Goal: Task Accomplishment & Management: Use online tool/utility

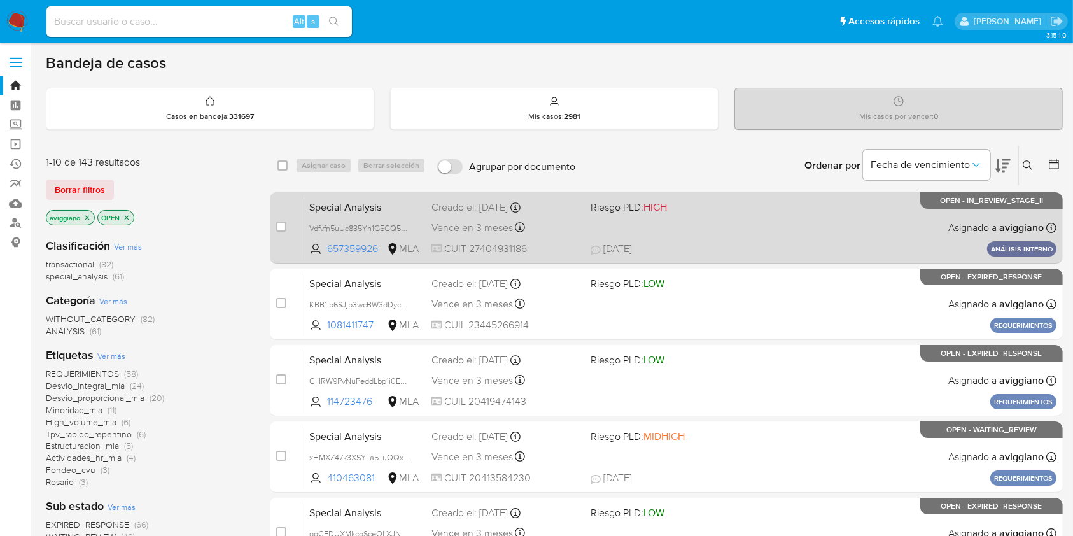
click at [653, 221] on div "Special Analysis Vdfvfn5uUc835Yh1G5GQ5PJo 657359926 MLA Riesgo PLD: HIGH Creado…" at bounding box center [680, 227] width 752 height 64
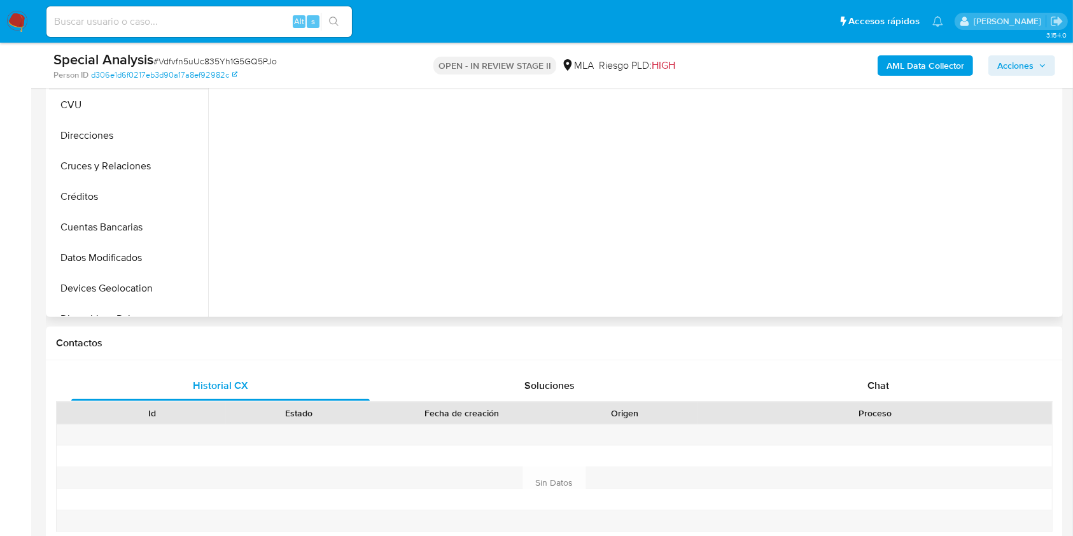
scroll to position [169, 0]
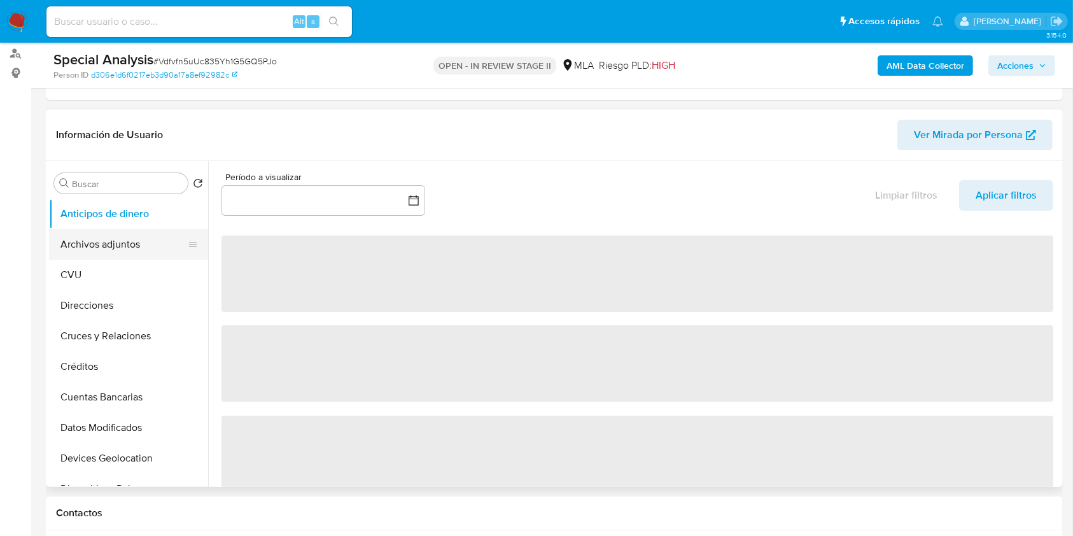
click at [135, 233] on button "Archivos adjuntos" at bounding box center [123, 244] width 149 height 31
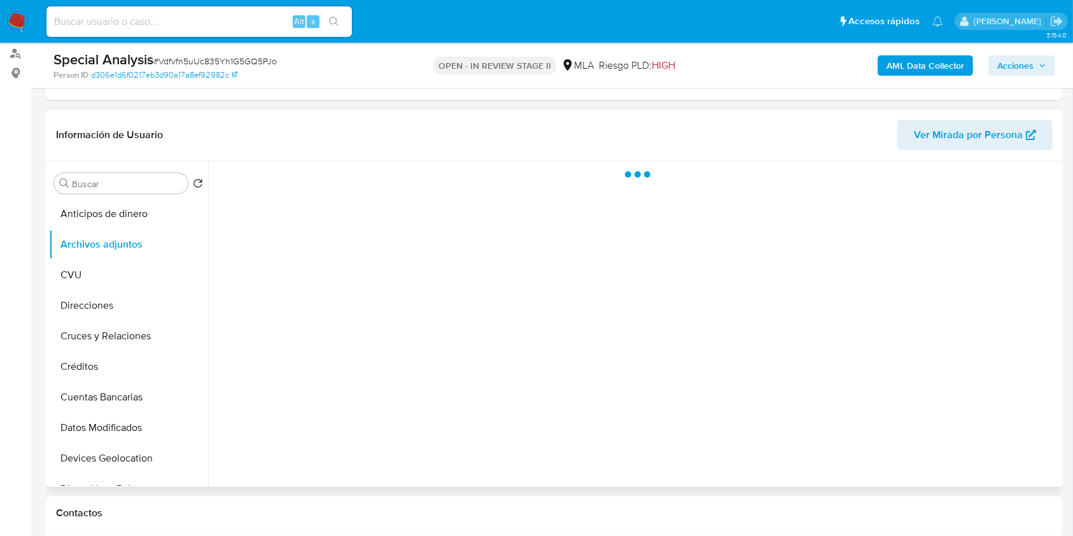
select select "10"
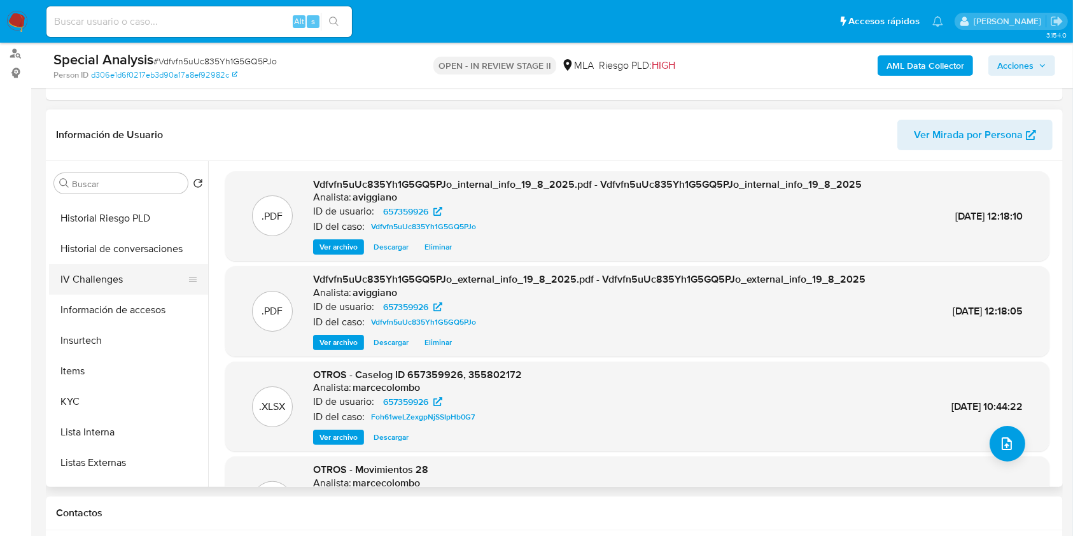
scroll to position [424, 0]
click at [97, 409] on button "KYC" at bounding box center [123, 401] width 149 height 31
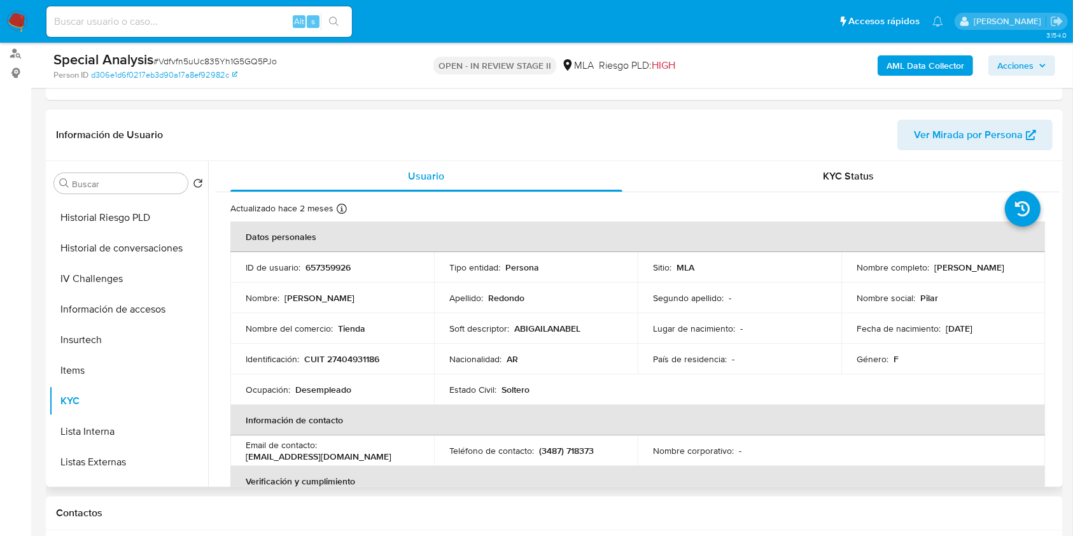
click at [354, 360] on p "CUIT 27404931186" at bounding box center [341, 358] width 75 height 11
copy p "27404931186"
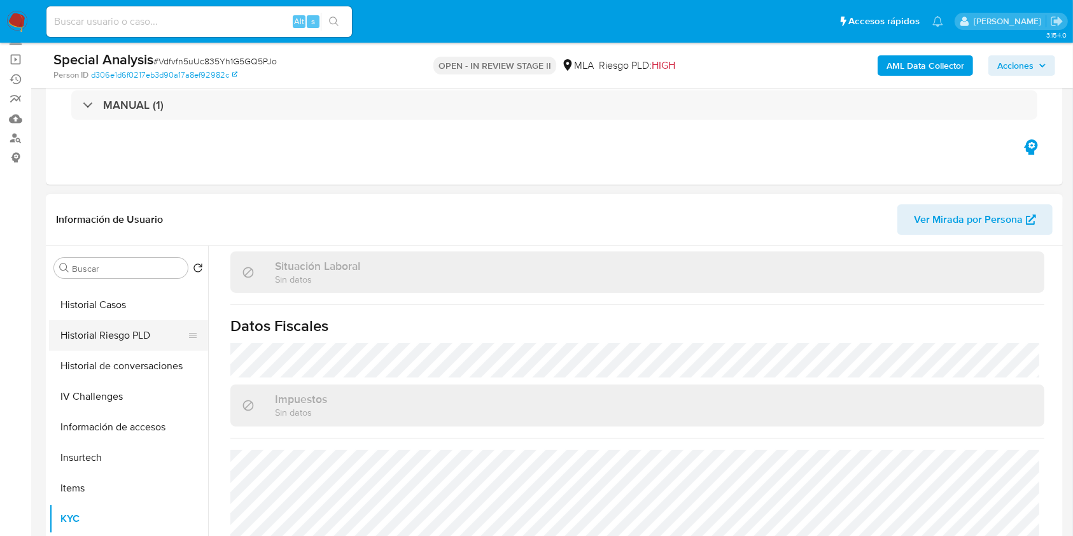
scroll to position [339, 0]
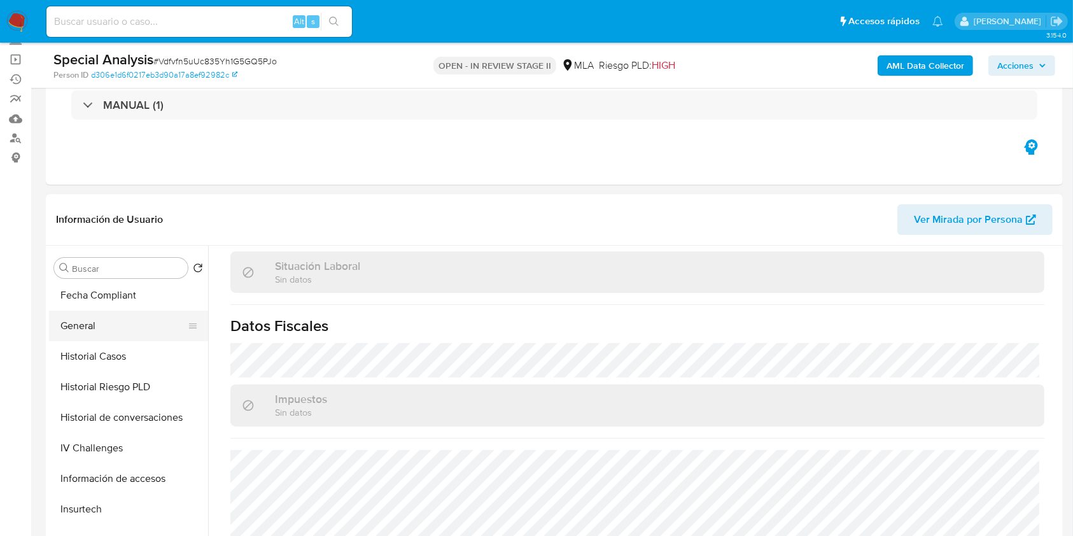
click at [127, 331] on button "General" at bounding box center [123, 326] width 149 height 31
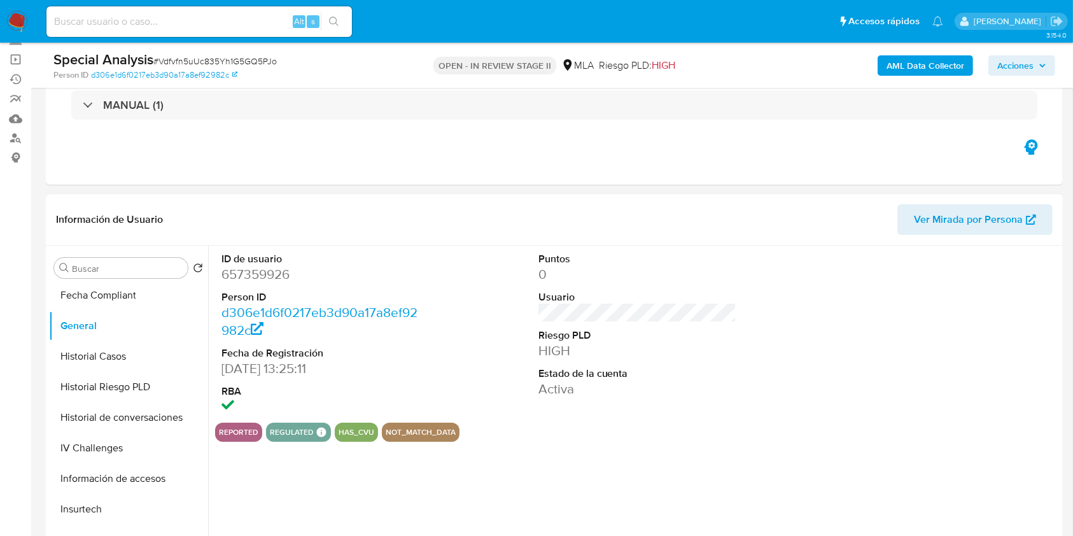
click at [259, 279] on dd "657359926" at bounding box center [320, 274] width 199 height 18
copy dd "657359926"
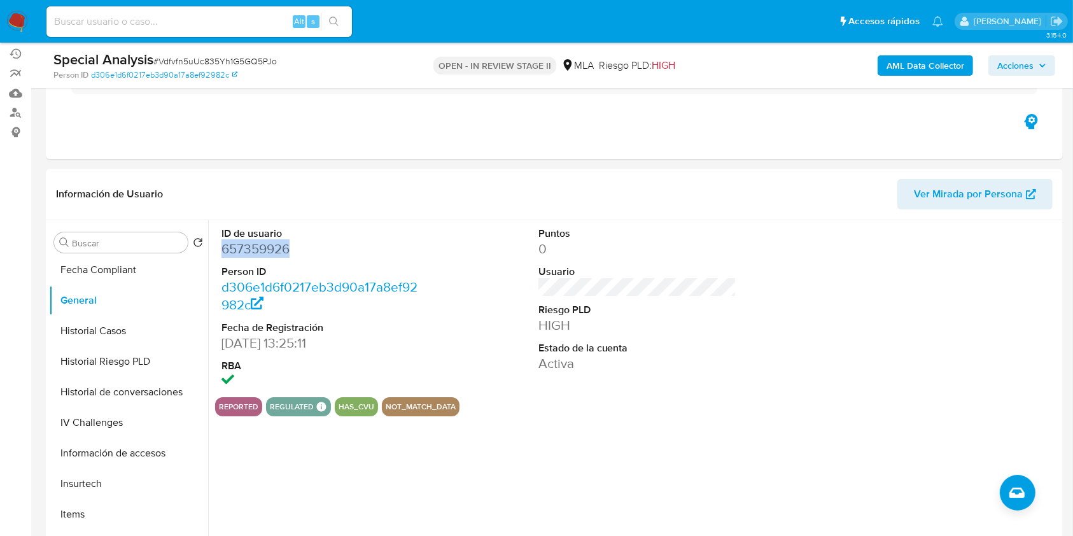
scroll to position [85, 0]
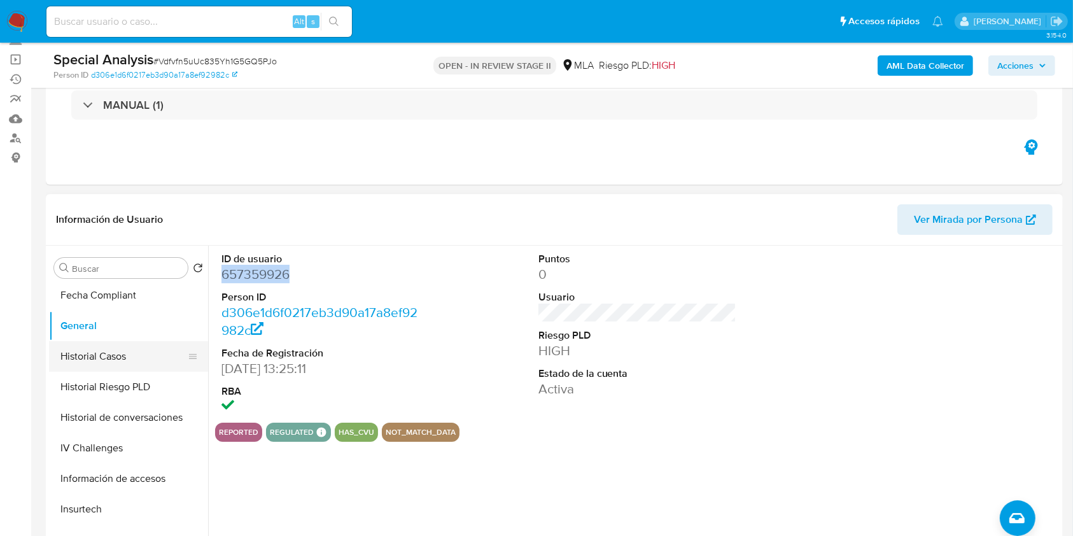
click at [103, 349] on button "Historial Casos" at bounding box center [123, 356] width 149 height 31
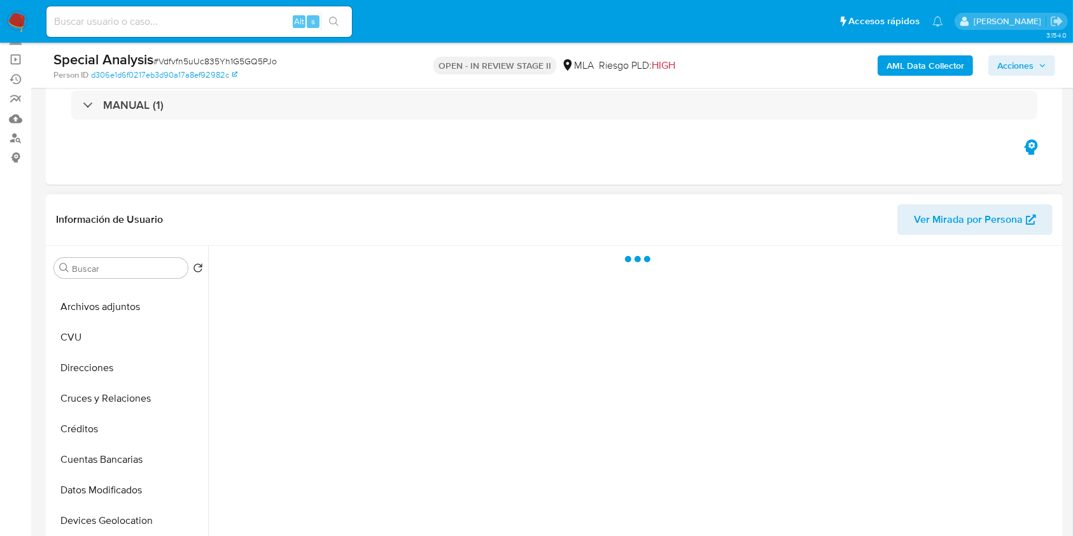
scroll to position [0, 0]
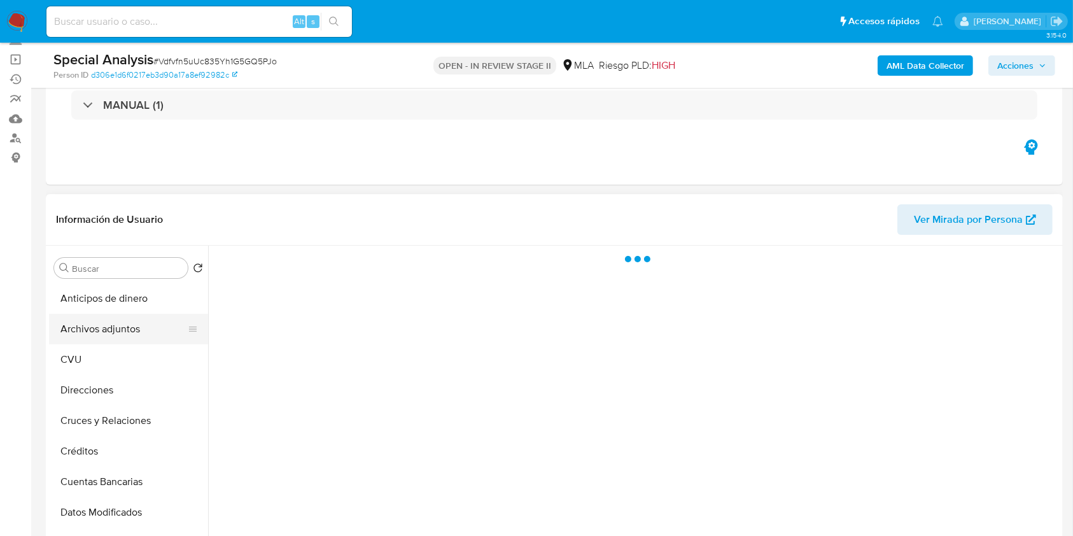
click at [74, 323] on button "Archivos adjuntos" at bounding box center [123, 329] width 149 height 31
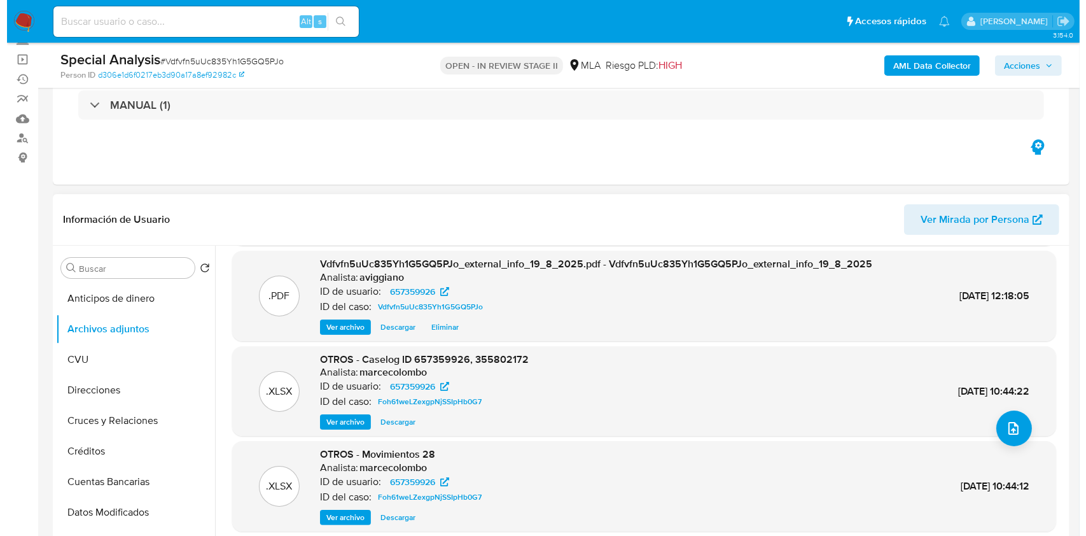
scroll to position [107, 0]
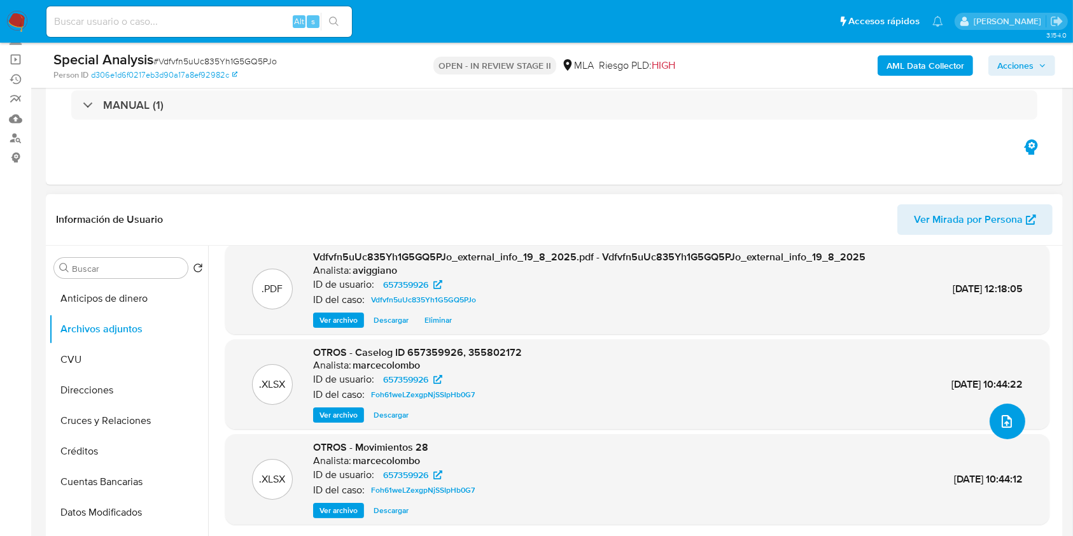
click at [1003, 417] on icon "upload-file" at bounding box center [1006, 421] width 15 height 15
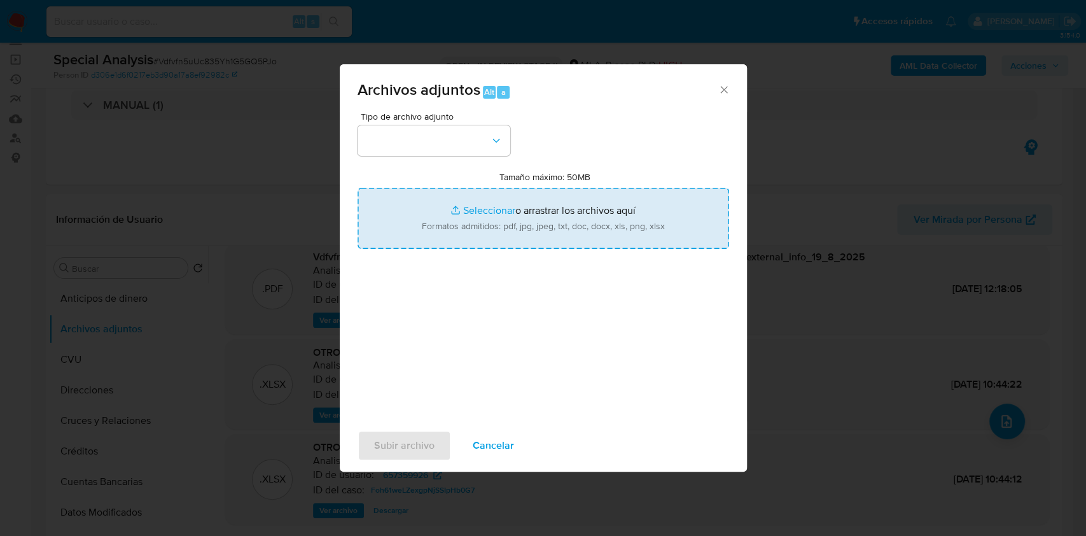
click at [509, 227] on input "Tamaño máximo: 50MB Seleccionar archivos" at bounding box center [544, 218] width 372 height 61
type input "C:\fakepath\NOSIS - [PERSON_NAME].pdf"
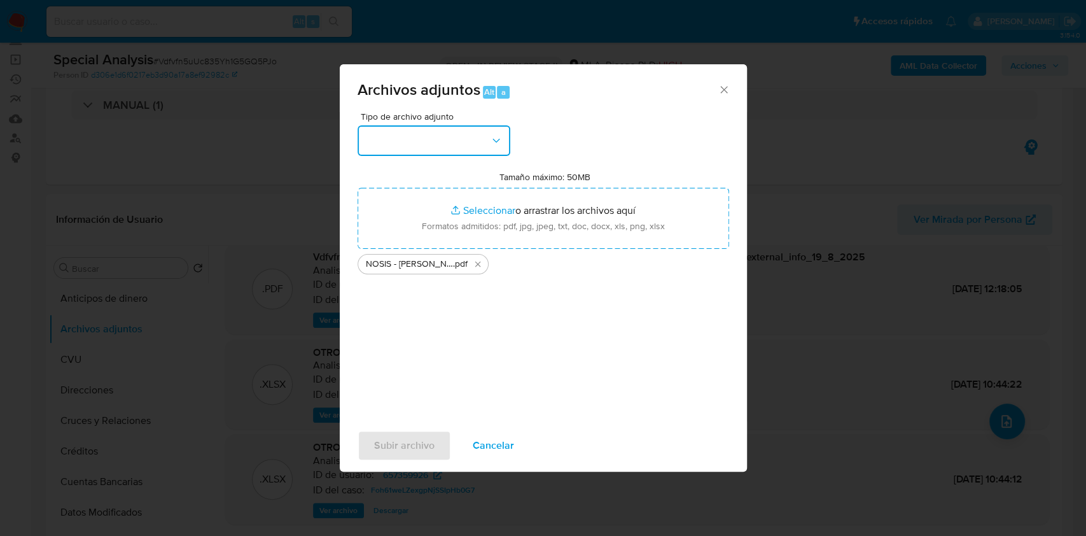
click at [439, 142] on button "button" at bounding box center [434, 140] width 153 height 31
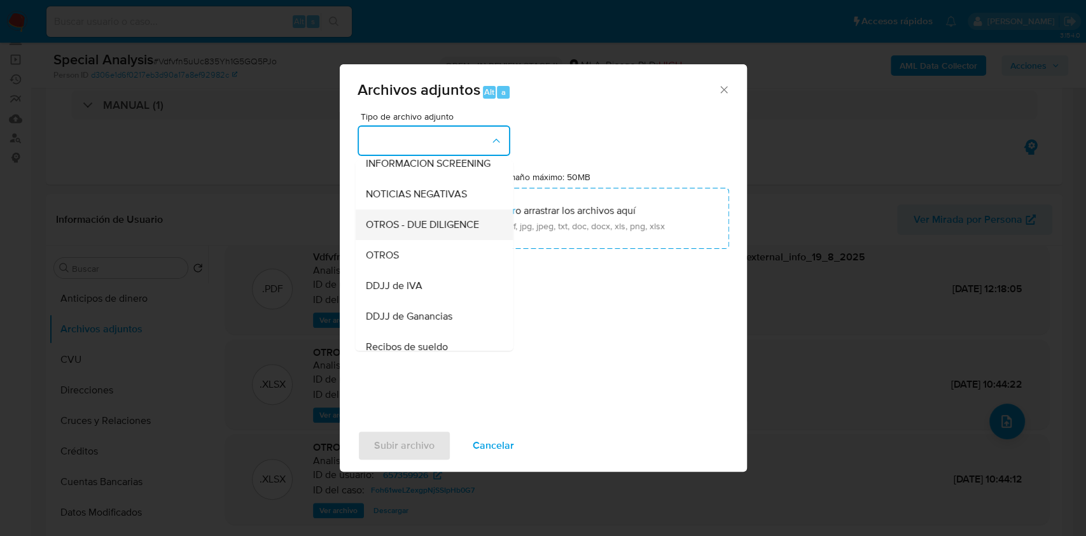
scroll to position [169, 0]
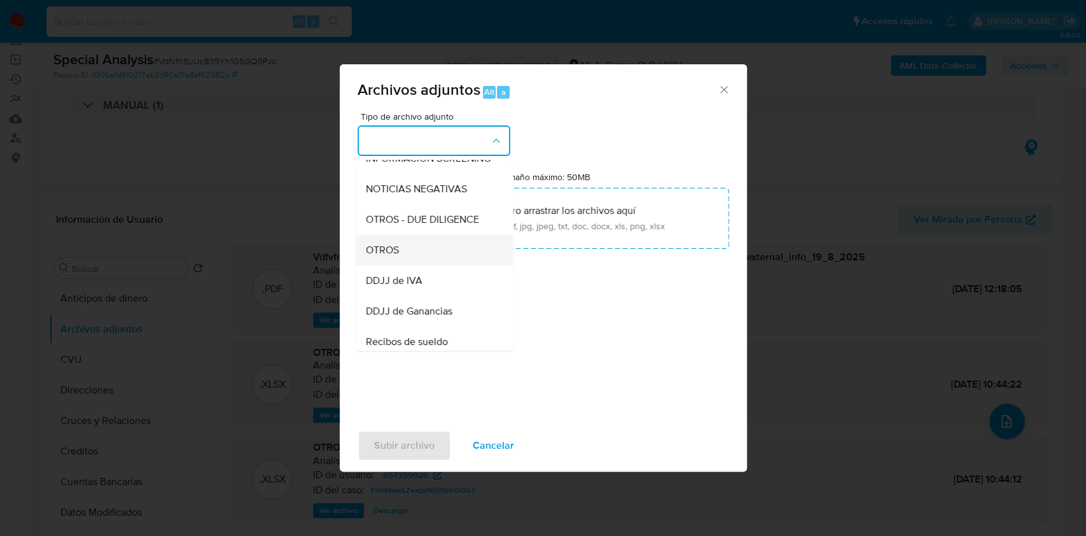
click at [417, 252] on div "OTROS" at bounding box center [430, 250] width 130 height 31
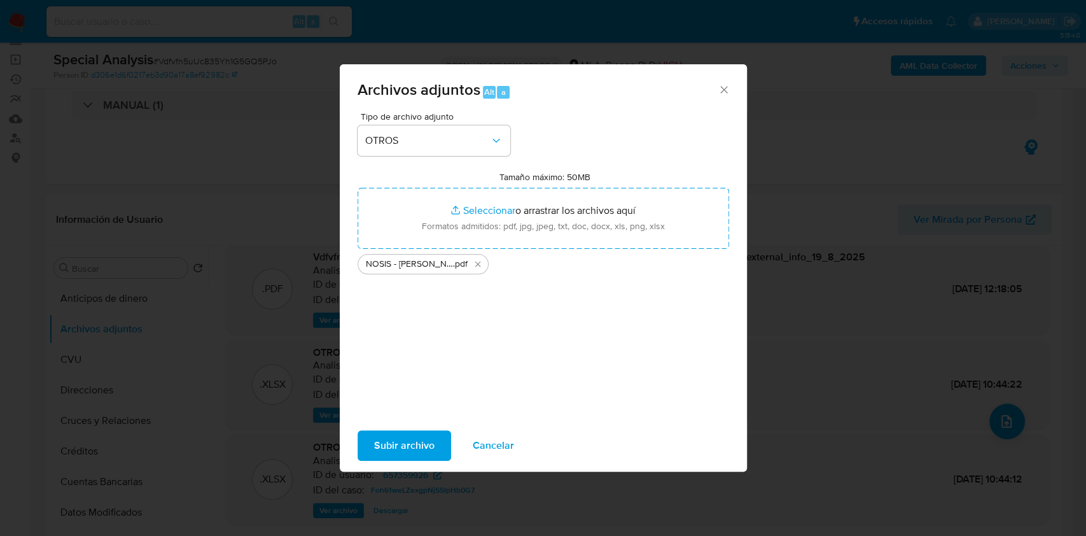
click at [402, 472] on div "Archivos adjuntos Alt a Tipo de archivo adjunto OTROS Tamaño máximo: 50MB Selec…" at bounding box center [543, 268] width 1086 height 536
click at [390, 443] on span "Subir archivo" at bounding box center [404, 445] width 60 height 28
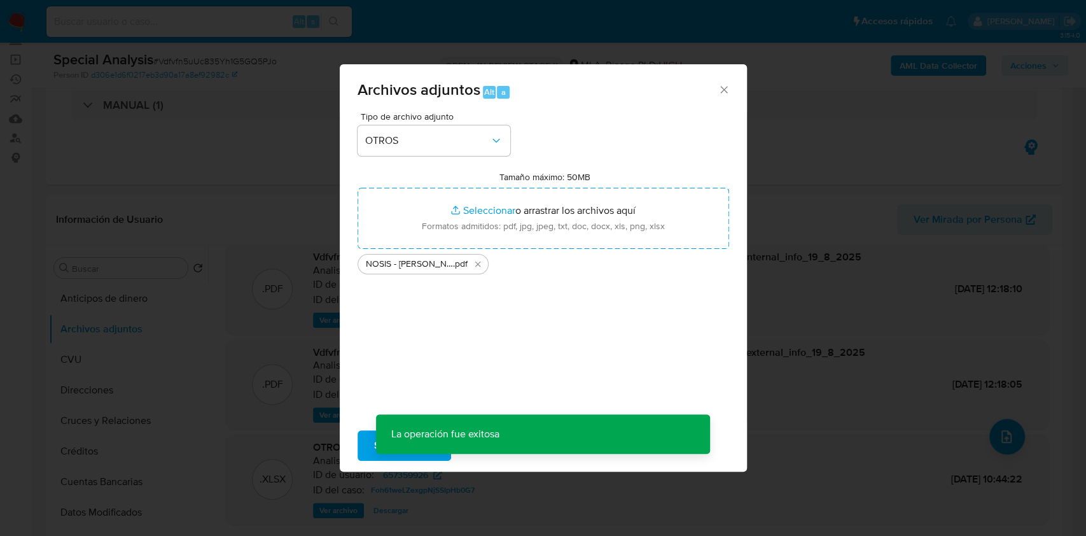
scroll to position [92, 0]
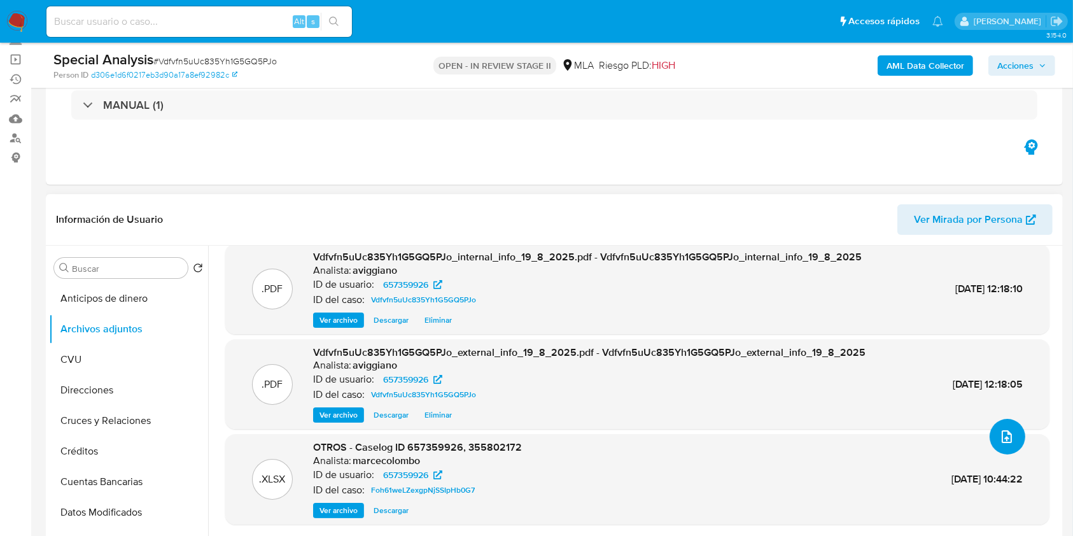
click at [1014, 442] on button "upload-file" at bounding box center [1008, 437] width 36 height 36
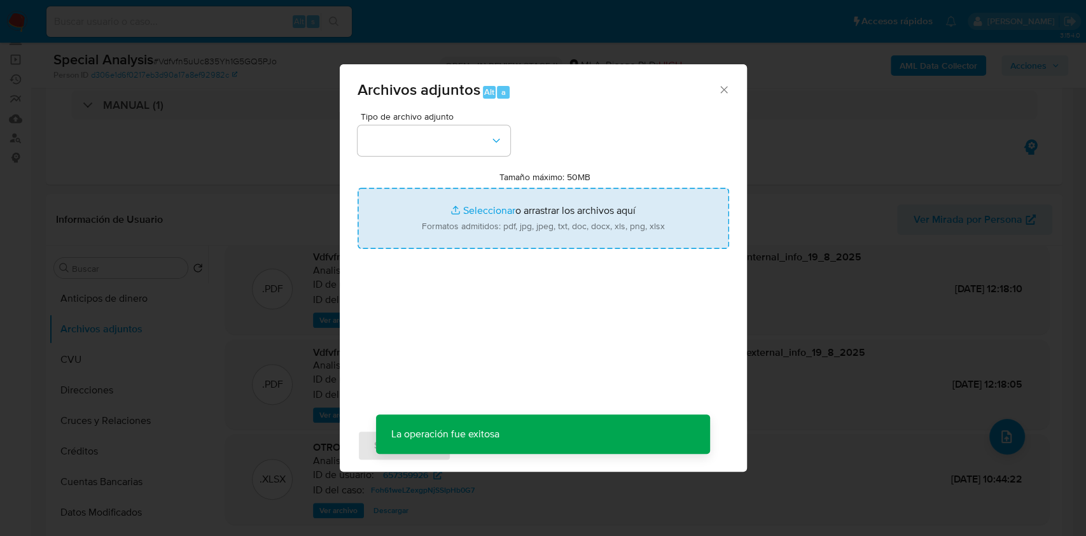
click at [458, 230] on input "Tamaño máximo: 50MB Seleccionar archivos" at bounding box center [544, 218] width 372 height 61
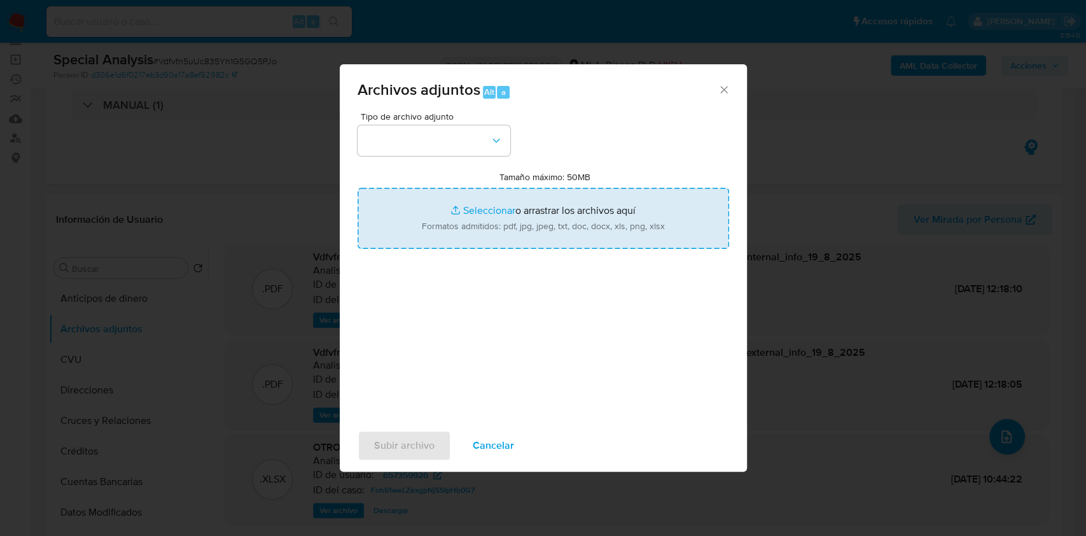
type input "C:\fakepath\NOSIS - [PERSON_NAME].pdf"
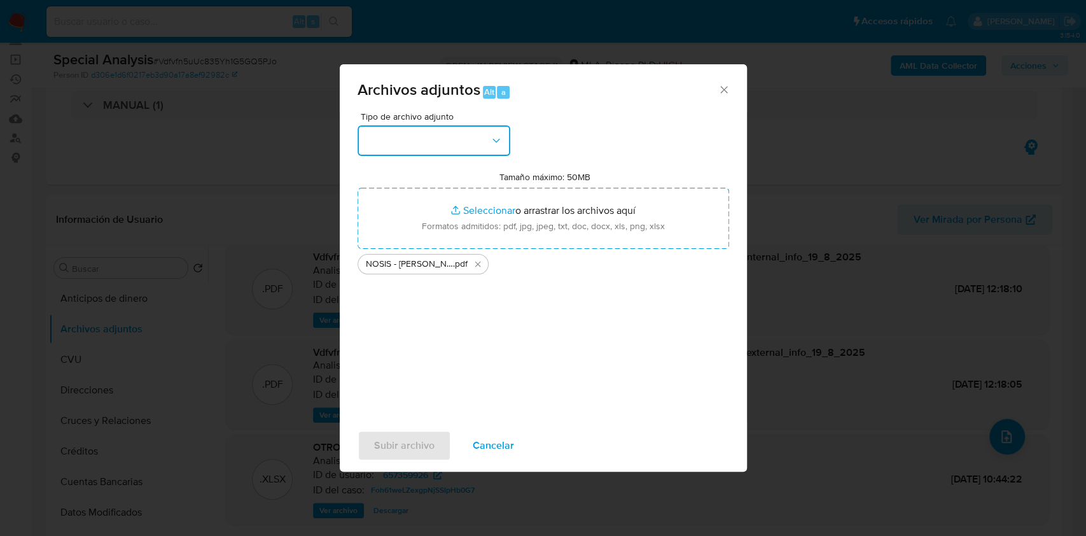
click at [421, 143] on button "button" at bounding box center [434, 140] width 153 height 31
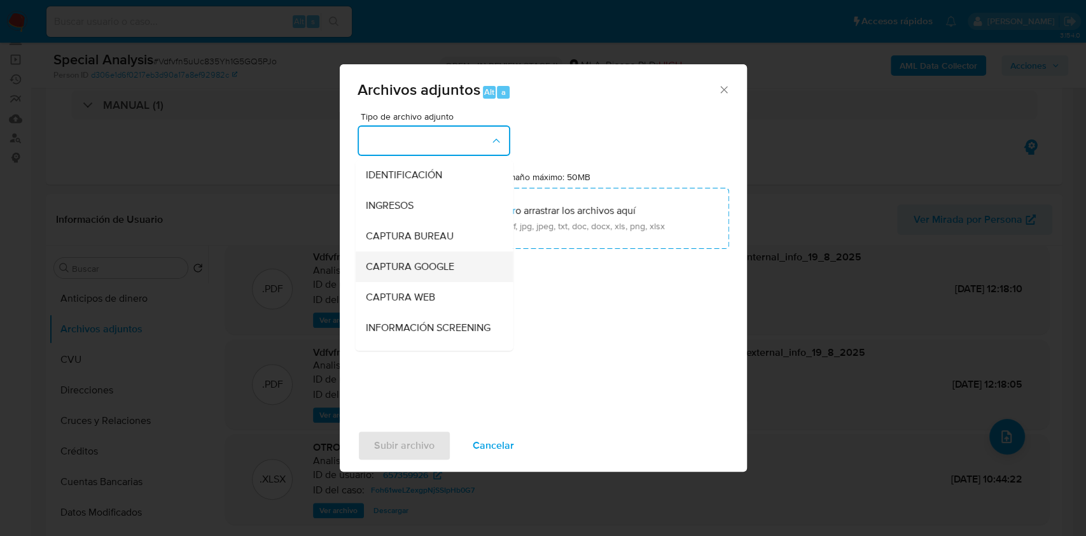
scroll to position [255, 0]
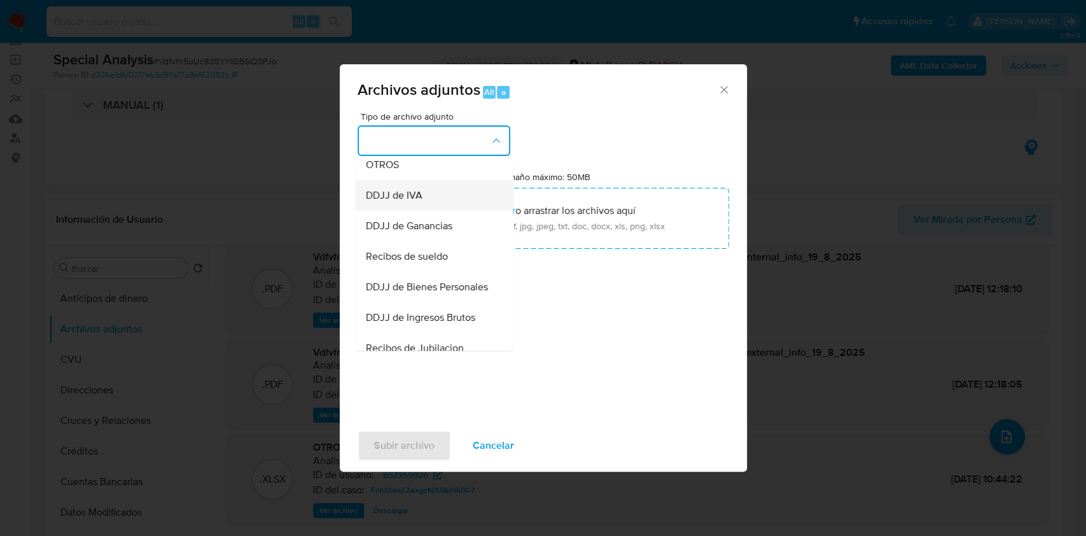
click at [401, 192] on div "DDJJ de IVA" at bounding box center [430, 195] width 130 height 31
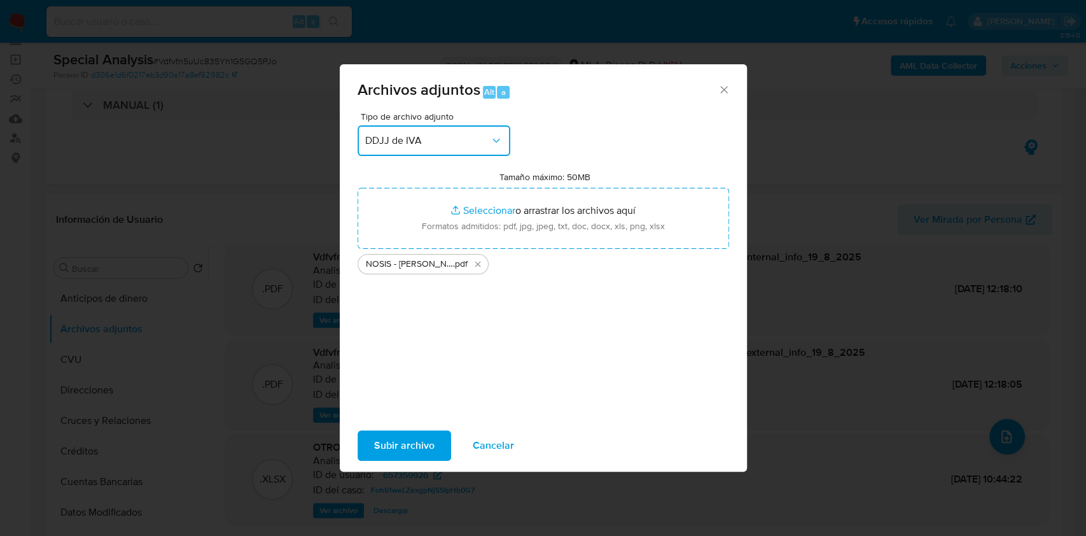
click at [402, 147] on button "DDJJ de IVA" at bounding box center [434, 140] width 153 height 31
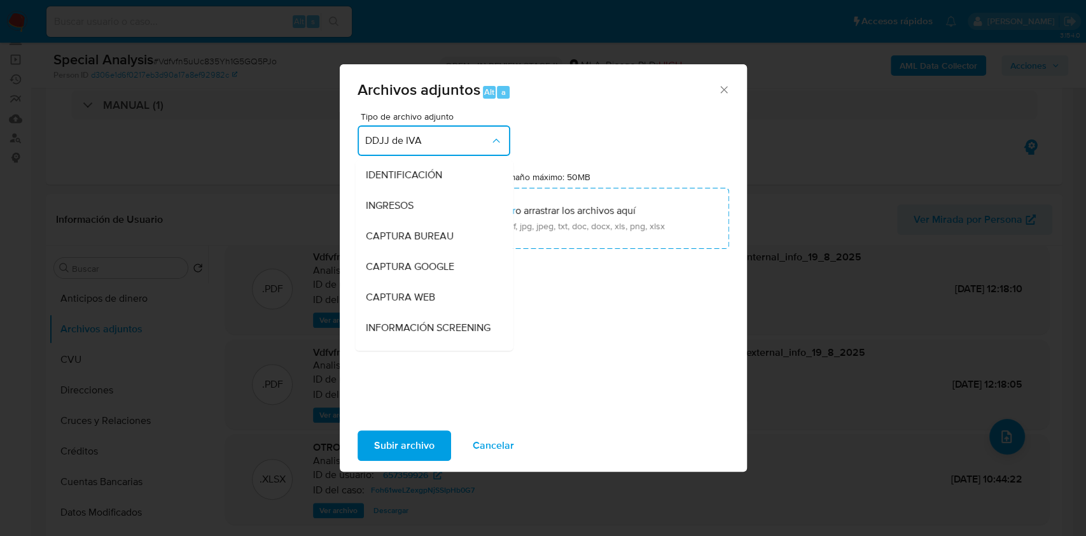
scroll to position [207, 0]
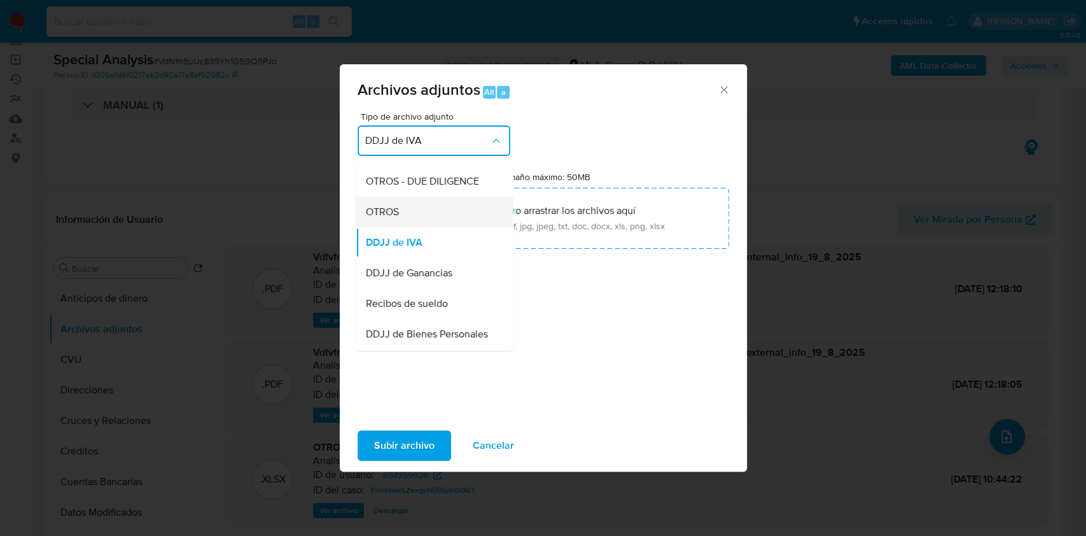
click at [391, 218] on span "OTROS" at bounding box center [381, 212] width 33 height 13
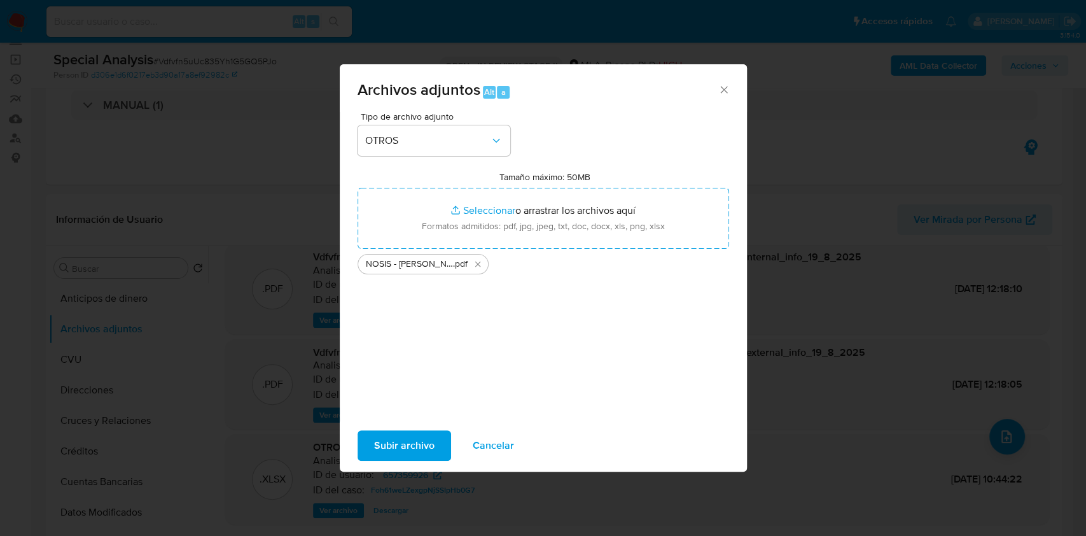
click at [410, 438] on span "Subir archivo" at bounding box center [404, 445] width 60 height 28
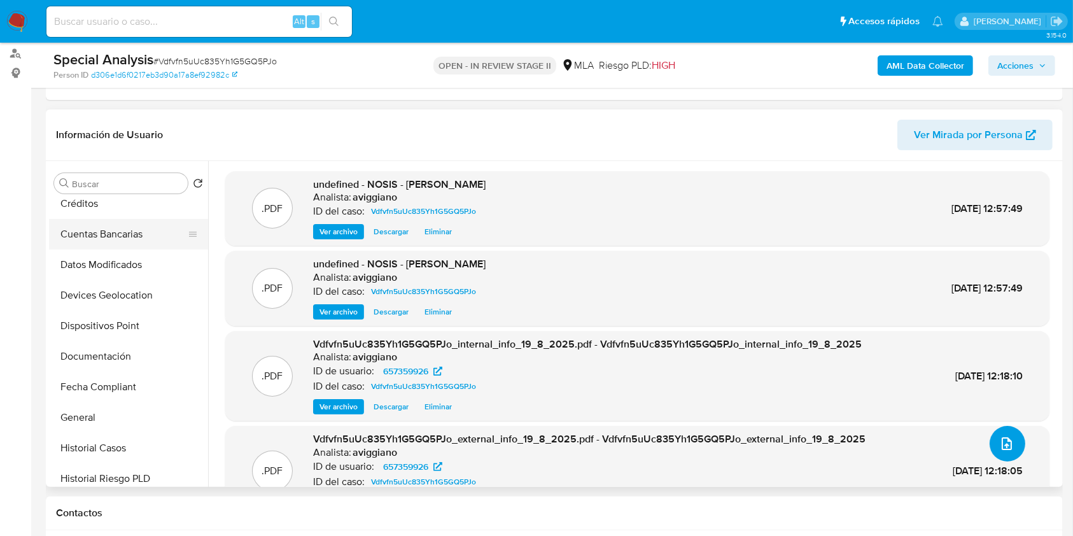
scroll to position [255, 0]
click at [99, 326] on button "General" at bounding box center [123, 326] width 149 height 31
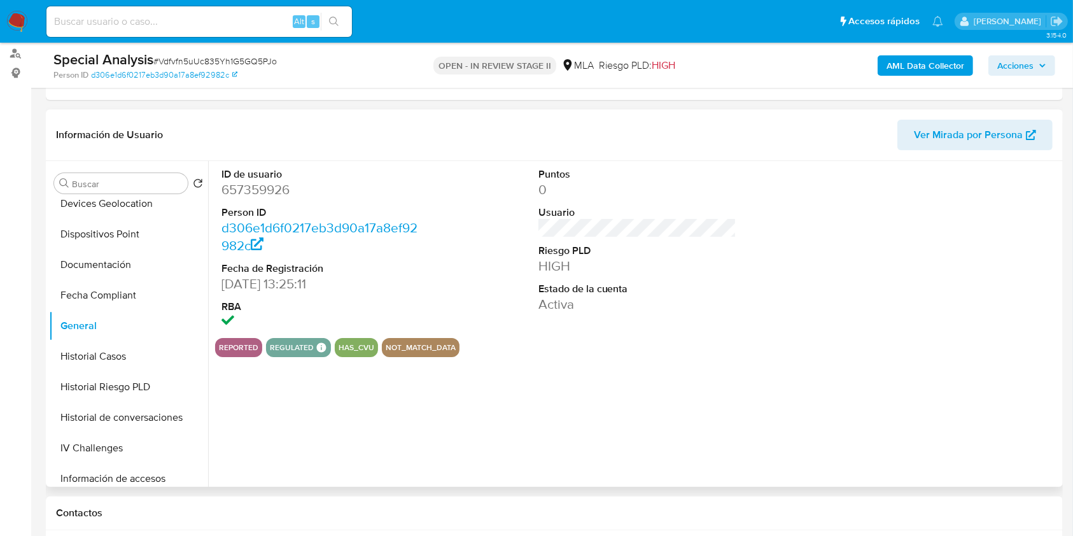
click at [255, 189] on dd "657359926" at bounding box center [320, 190] width 199 height 18
copy dd "657359926"
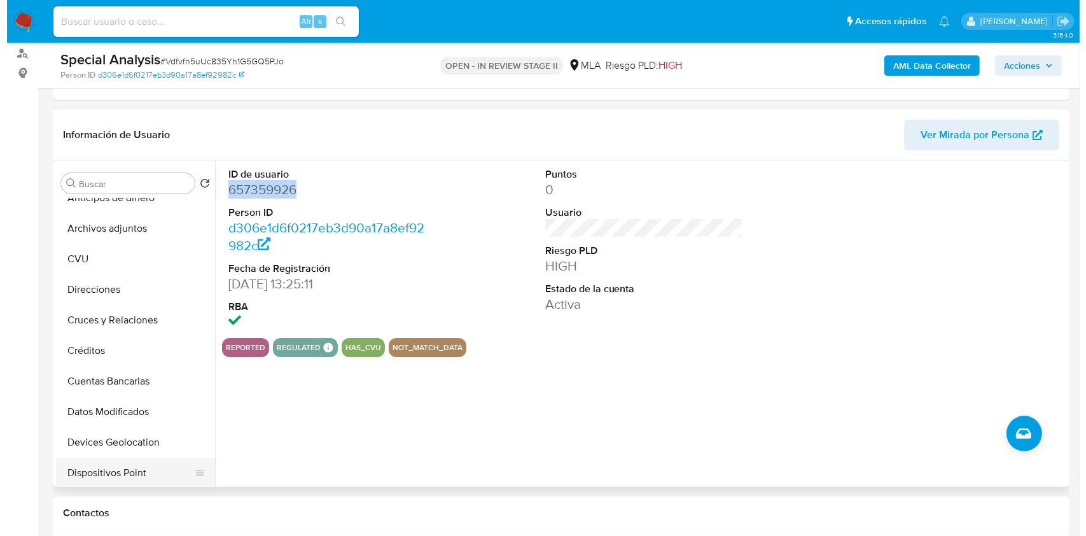
scroll to position [0, 0]
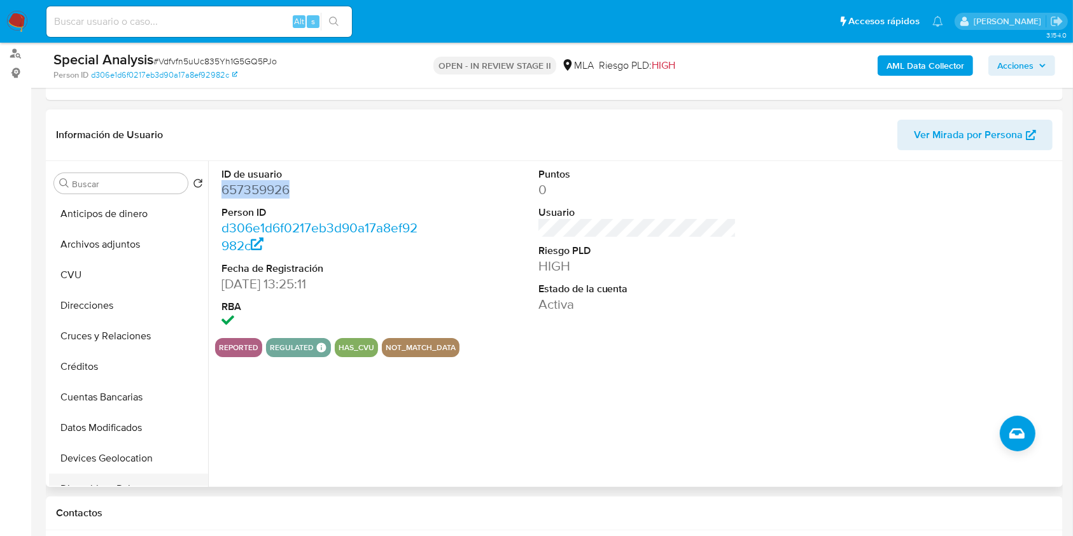
click at [115, 236] on button "Archivos adjuntos" at bounding box center [128, 244] width 159 height 31
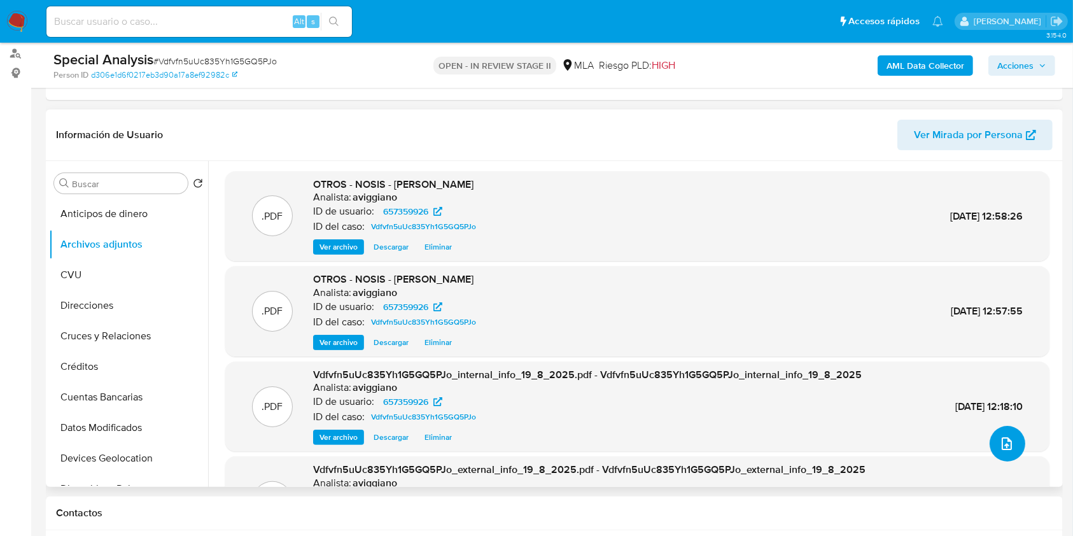
click at [1013, 442] on button "upload-file" at bounding box center [1008, 444] width 36 height 36
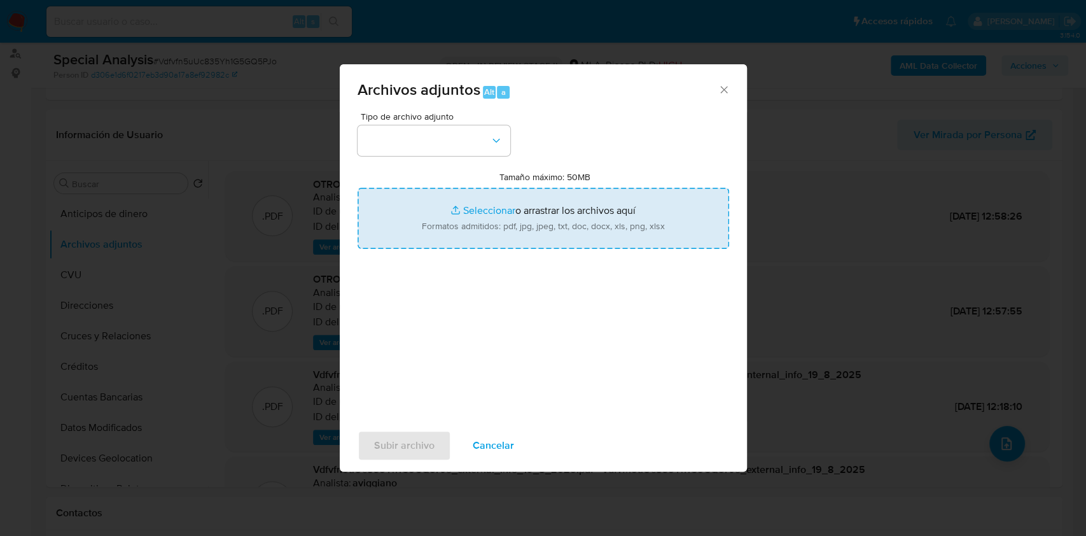
click at [636, 211] on input "Tamaño máximo: 50MB Seleccionar archivos" at bounding box center [544, 218] width 372 height 61
type input "C:\fakepath\Movimientos-Aladdin-v10_1 - 657359926 - [PERSON_NAME][DATE].xlsx"
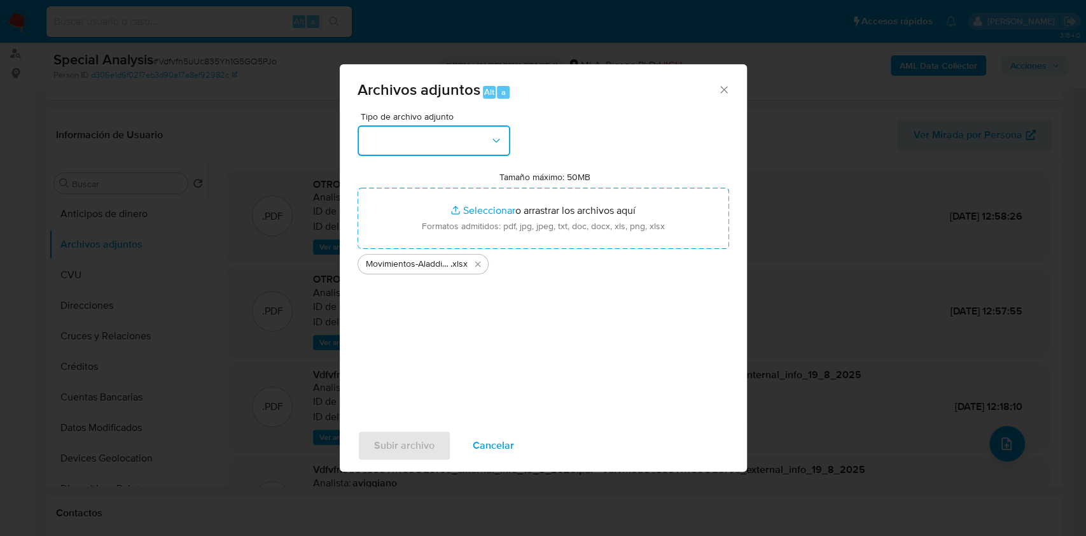
click at [433, 145] on button "button" at bounding box center [434, 140] width 153 height 31
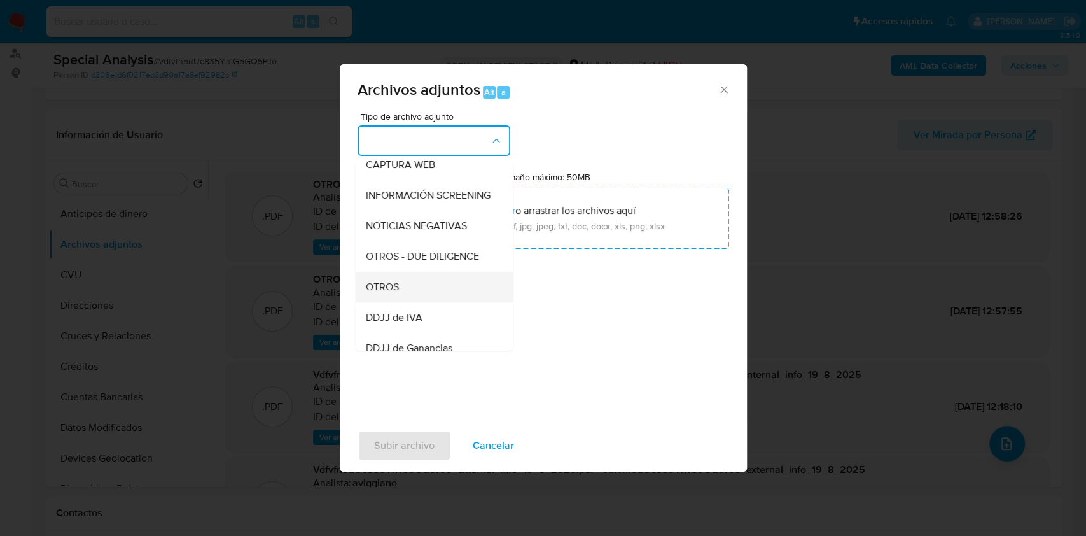
scroll to position [169, 0]
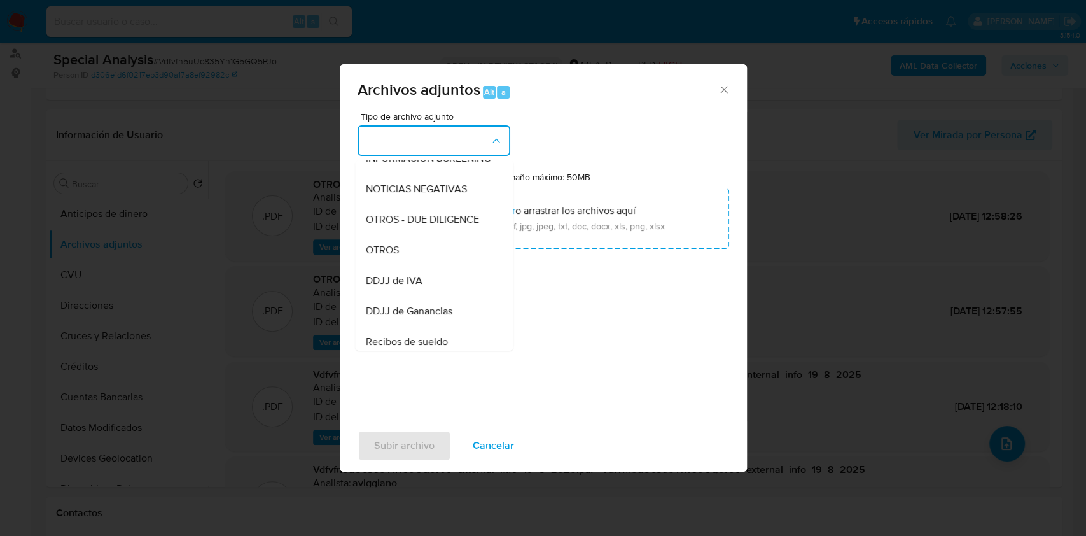
click at [384, 279] on div "DDJJ de IVA" at bounding box center [430, 280] width 130 height 31
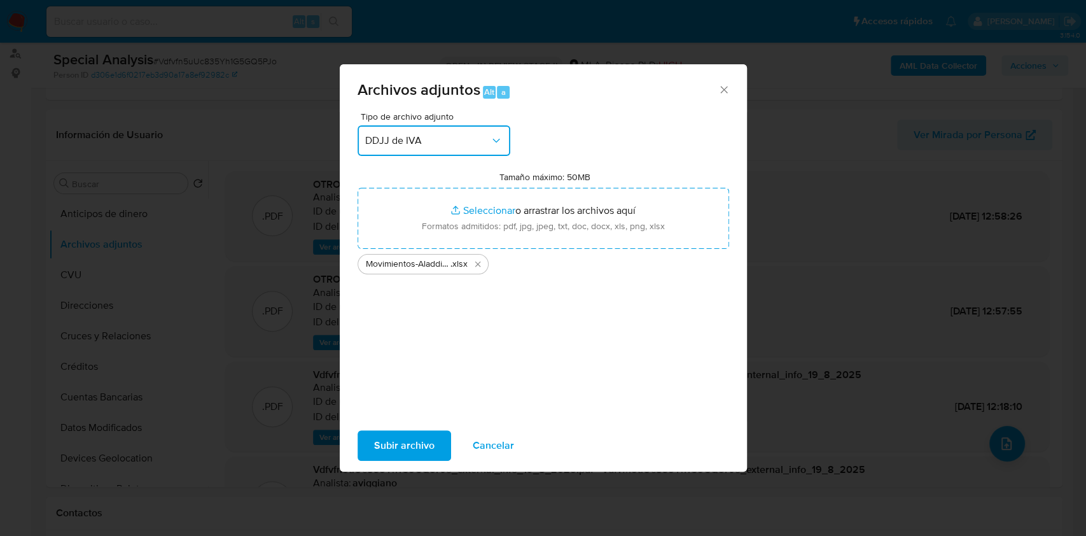
click at [378, 139] on span "DDJJ de IVA" at bounding box center [427, 140] width 125 height 13
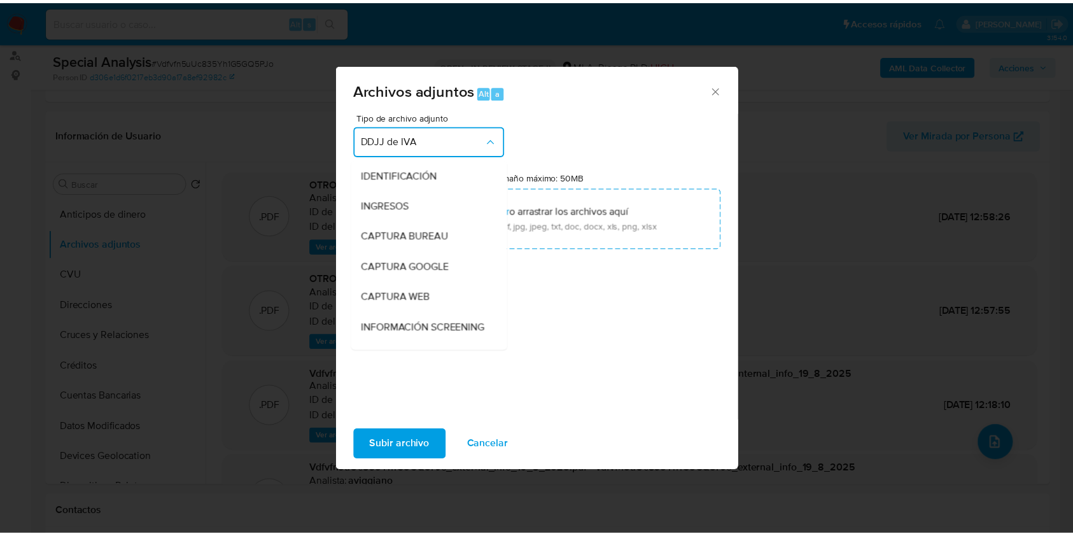
scroll to position [207, 0]
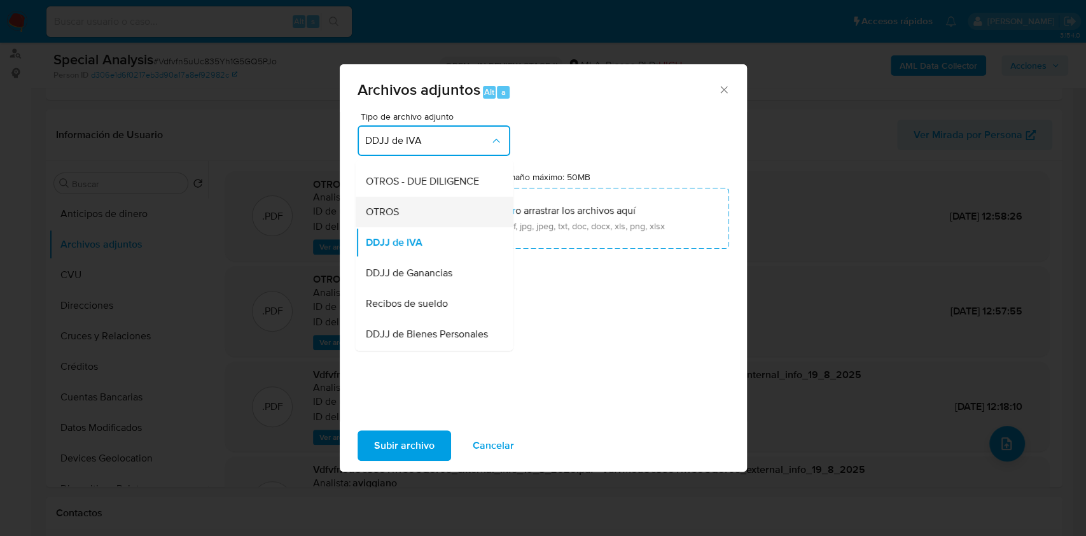
click at [372, 227] on div "OTROS" at bounding box center [430, 212] width 130 height 31
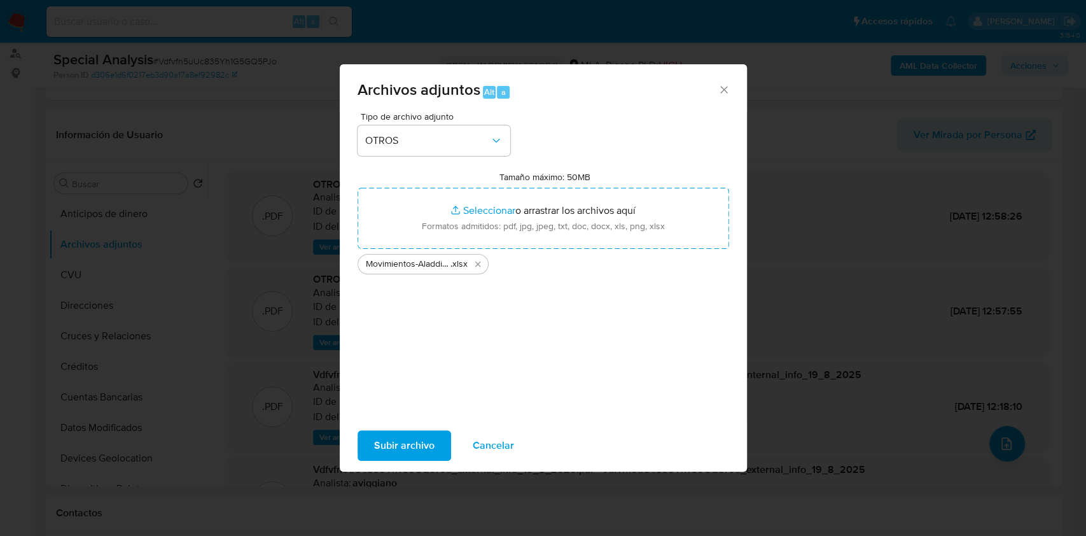
click at [430, 446] on span "Subir archivo" at bounding box center [404, 445] width 60 height 28
